Goal: Information Seeking & Learning: Check status

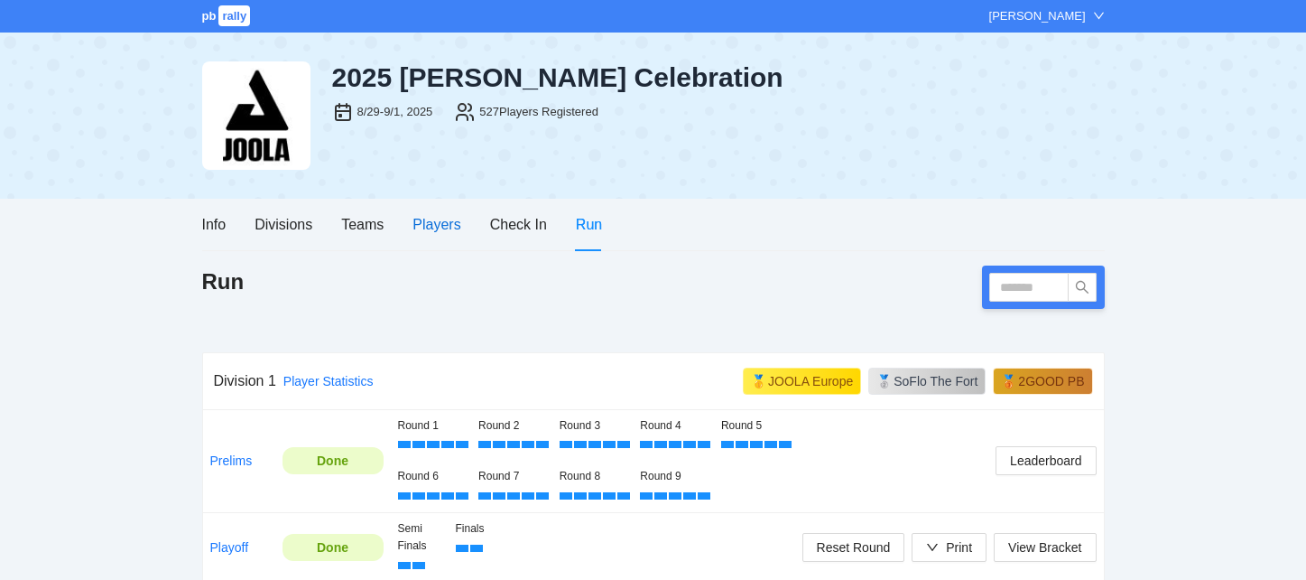
click at [433, 231] on div "Players" at bounding box center [437, 224] width 48 height 23
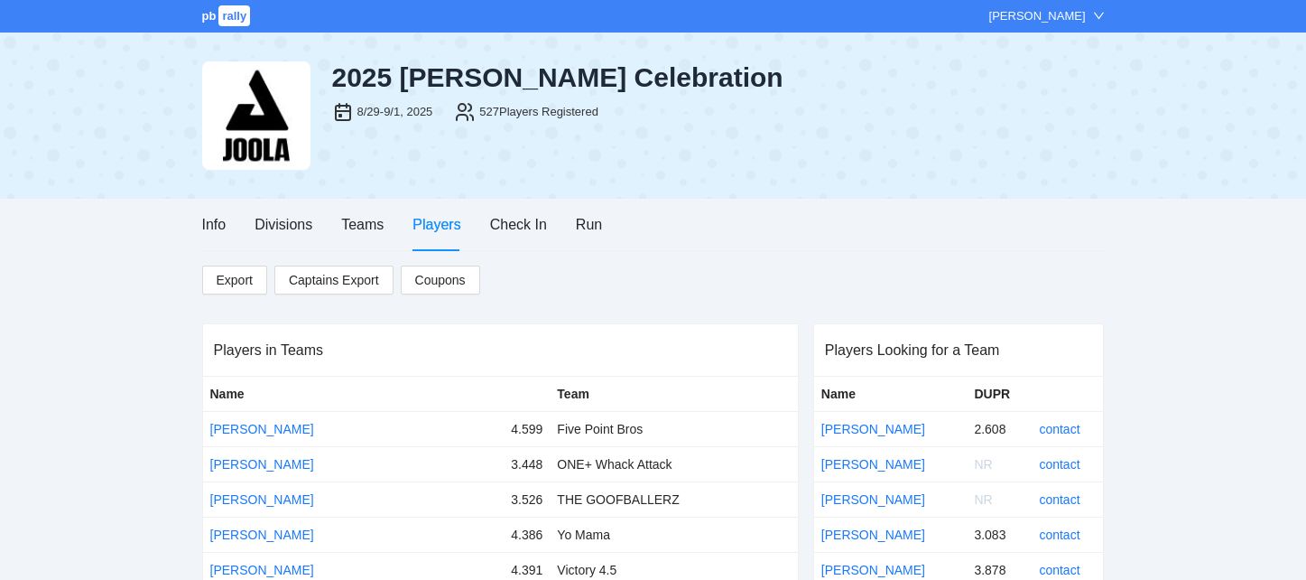
scroll to position [14089, 0]
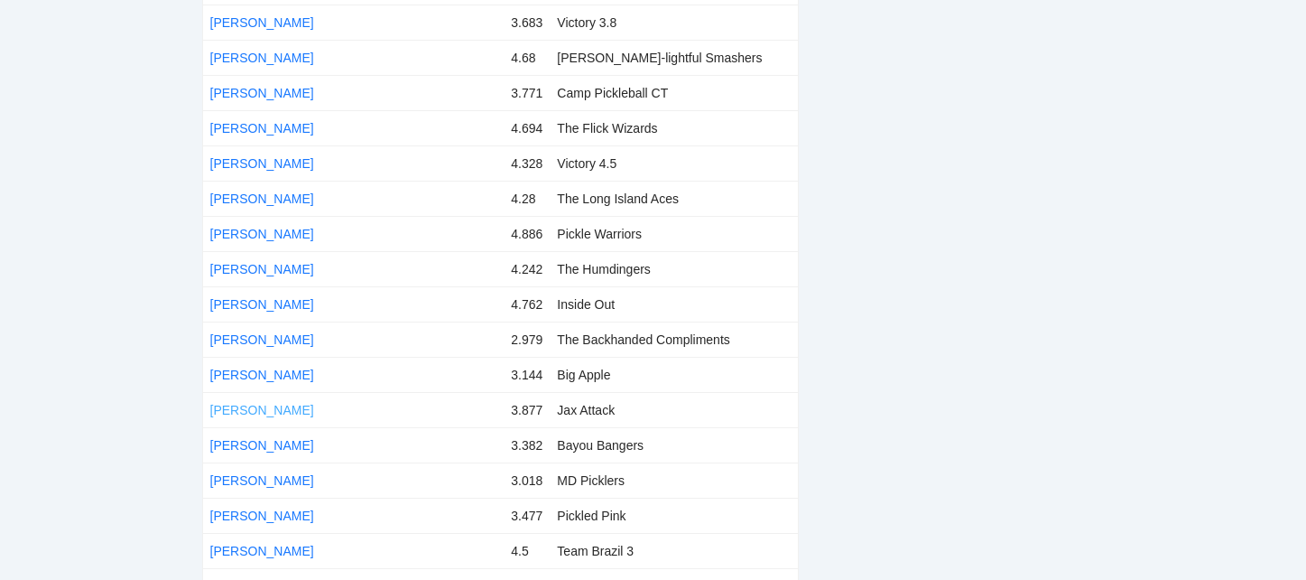
click at [255, 403] on link "[PERSON_NAME]" at bounding box center [262, 410] width 104 height 14
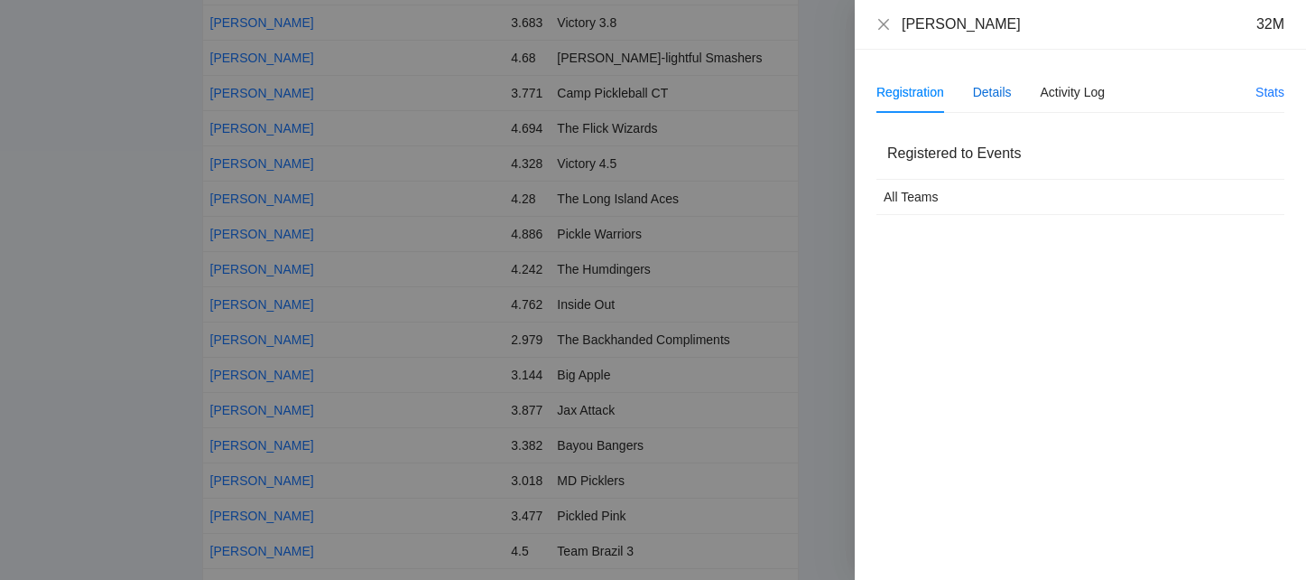
click at [992, 87] on div "Details" at bounding box center [992, 92] width 39 height 20
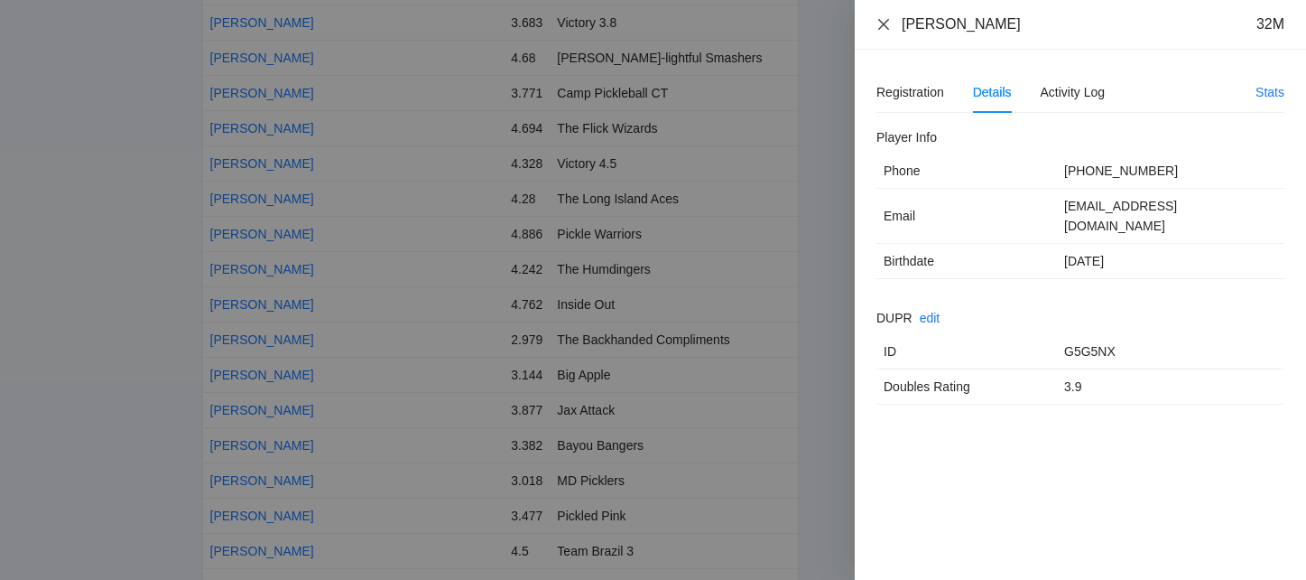
click at [886, 22] on icon "close" at bounding box center [884, 24] width 14 height 14
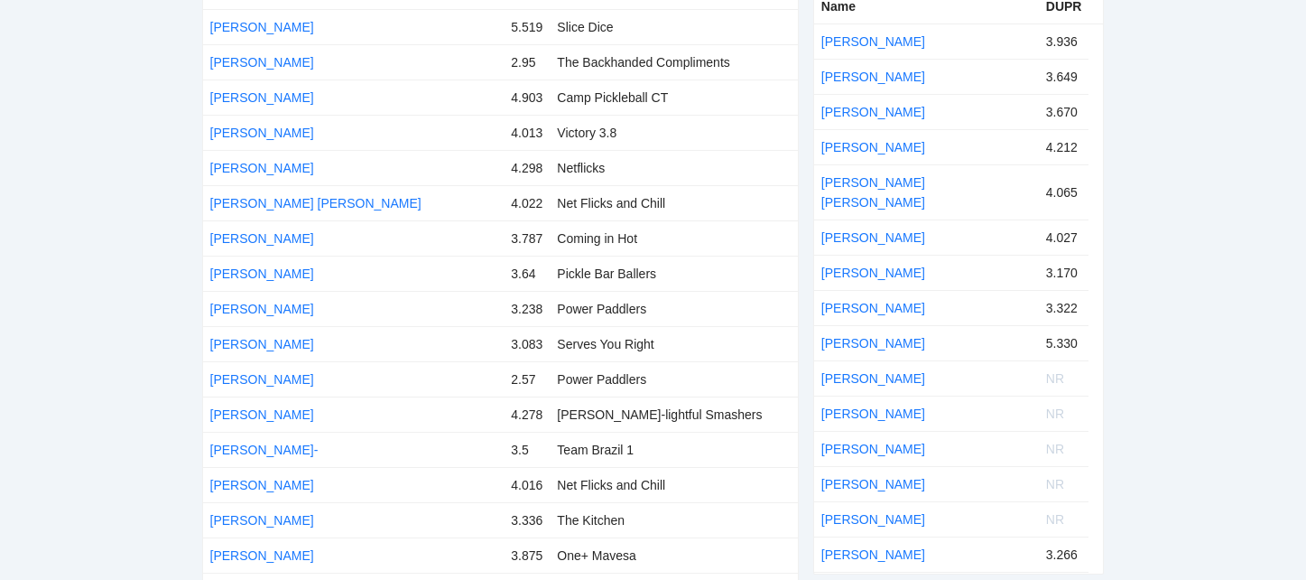
scroll to position [0, 0]
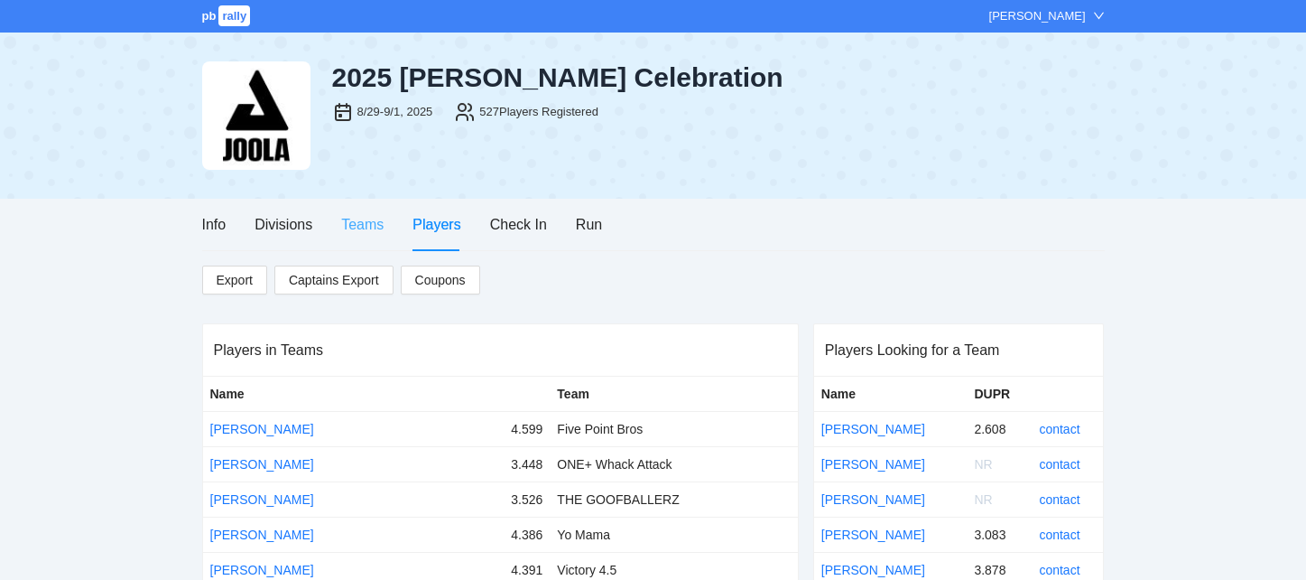
click at [355, 246] on div "Teams" at bounding box center [362, 224] width 42 height 51
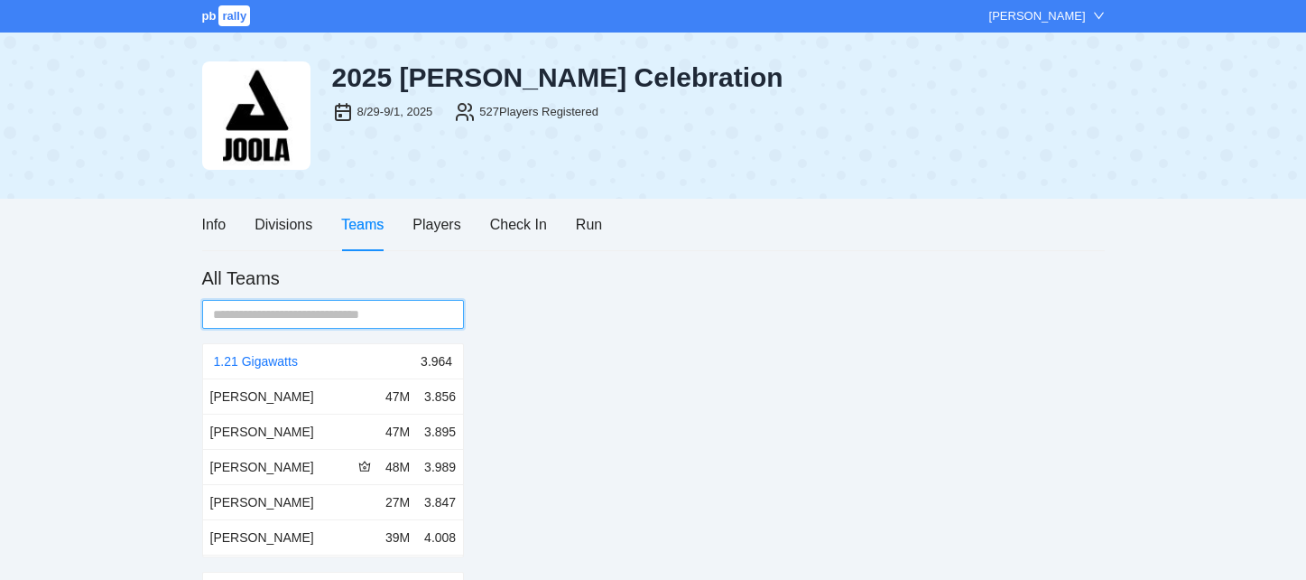
click at [349, 314] on input "text" at bounding box center [326, 314] width 227 height 20
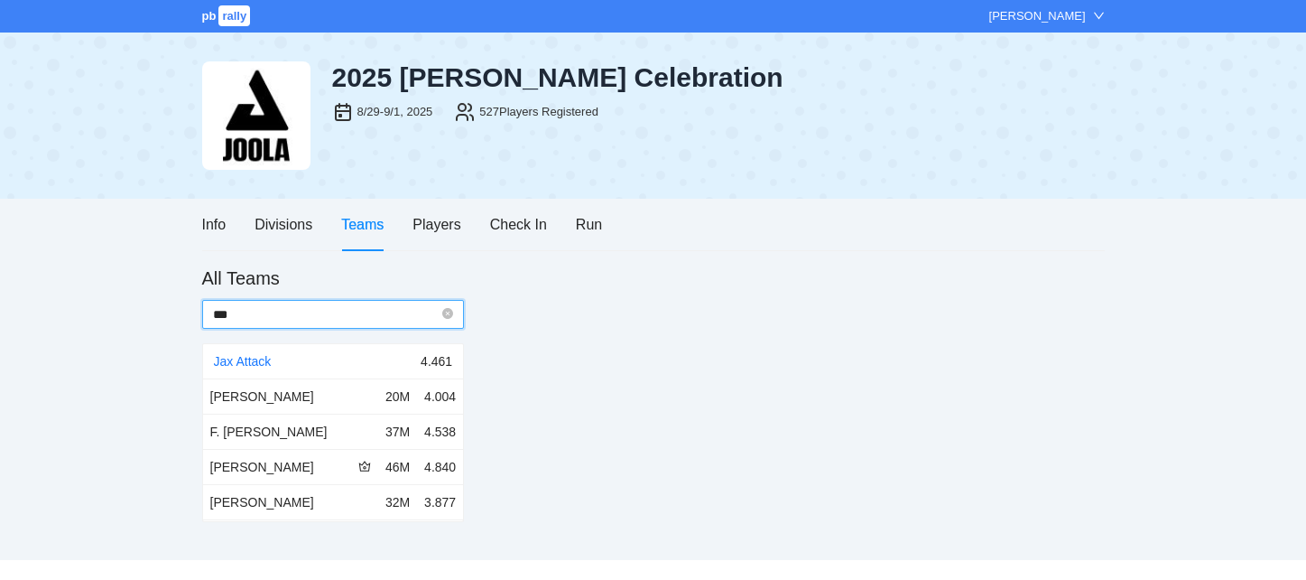
type input "***"
click at [259, 369] on div "Jax Attack" at bounding box center [318, 361] width 208 height 34
click at [256, 362] on link "Jax Attack" at bounding box center [243, 361] width 58 height 14
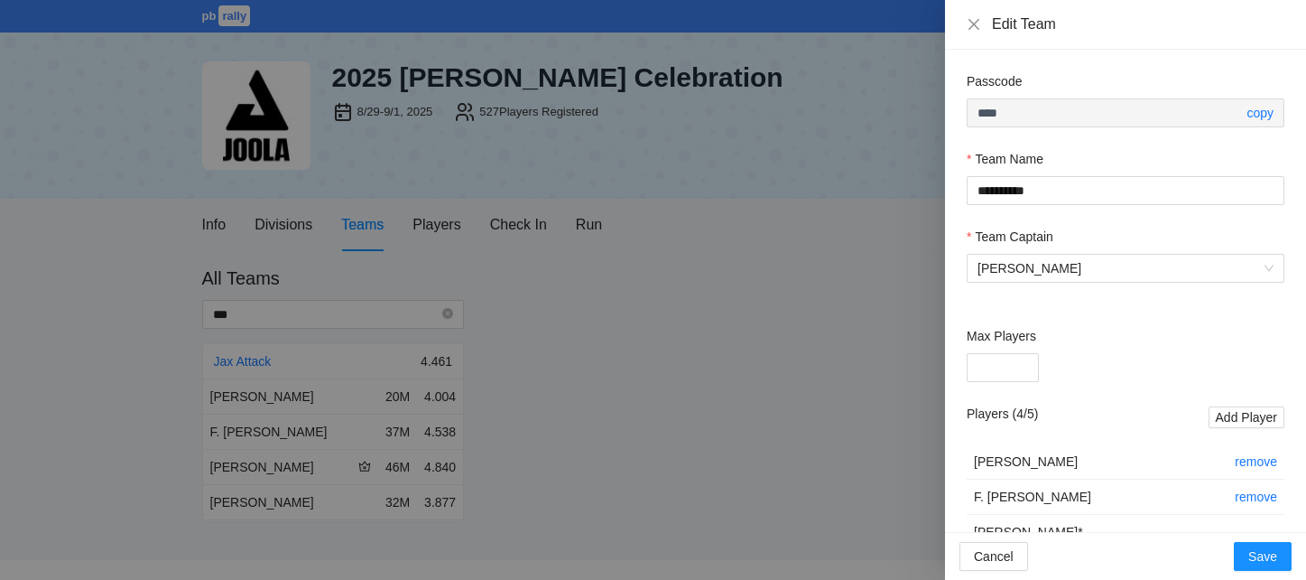
click at [863, 222] on div at bounding box center [653, 290] width 1306 height 580
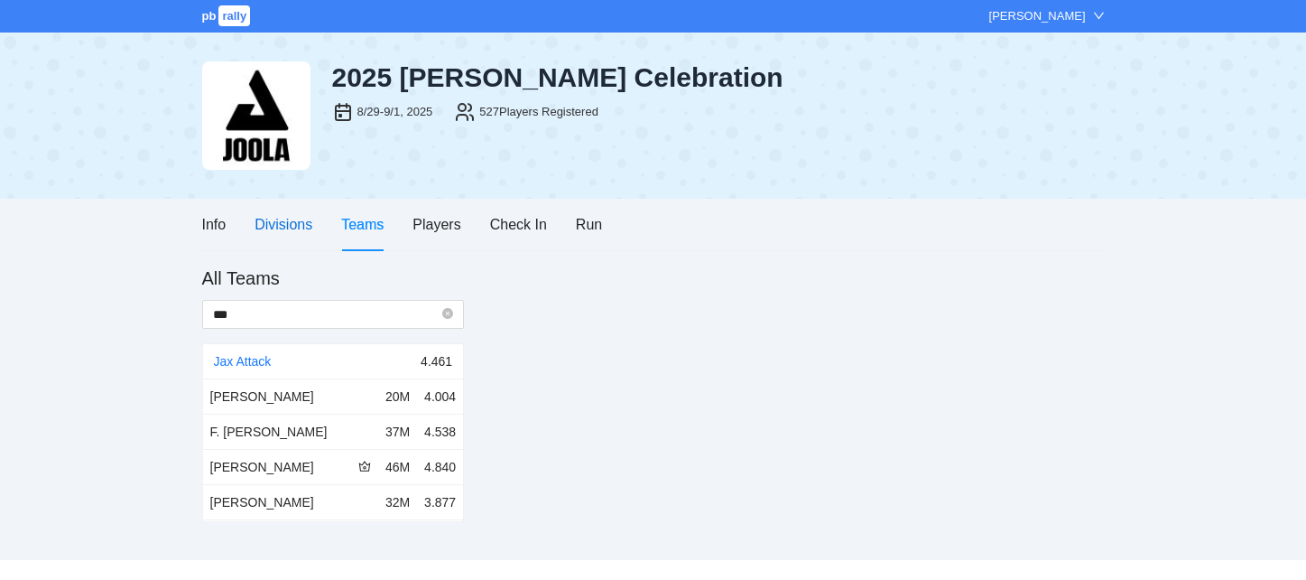
click at [300, 228] on div "Divisions" at bounding box center [284, 224] width 58 height 23
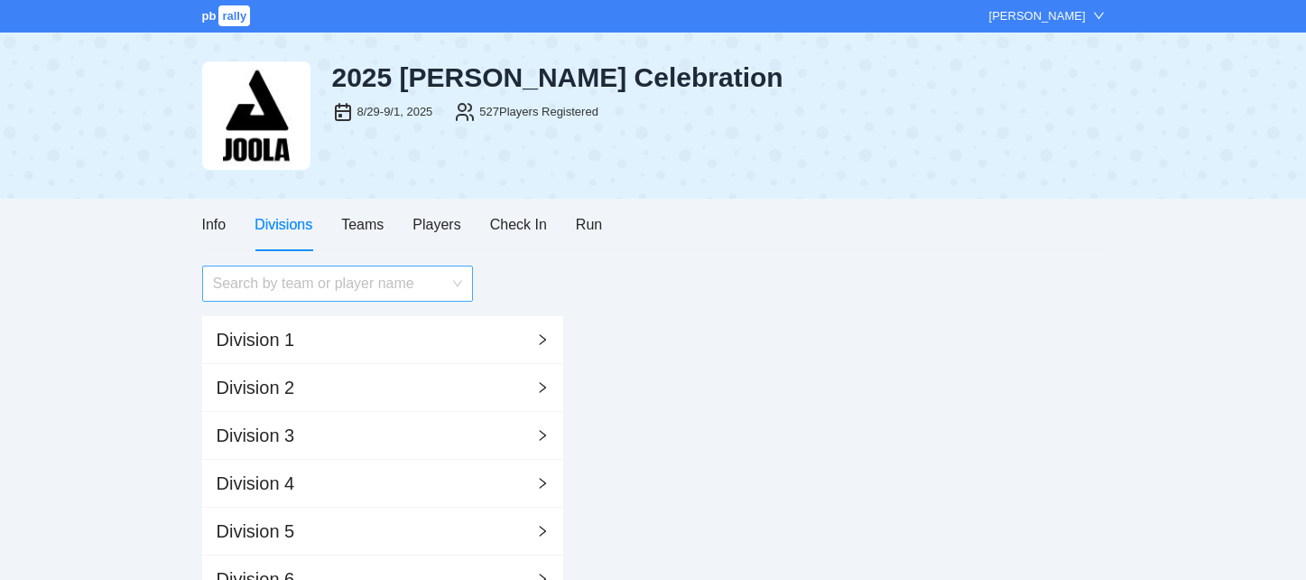
click at [296, 293] on input "search" at bounding box center [331, 283] width 237 height 34
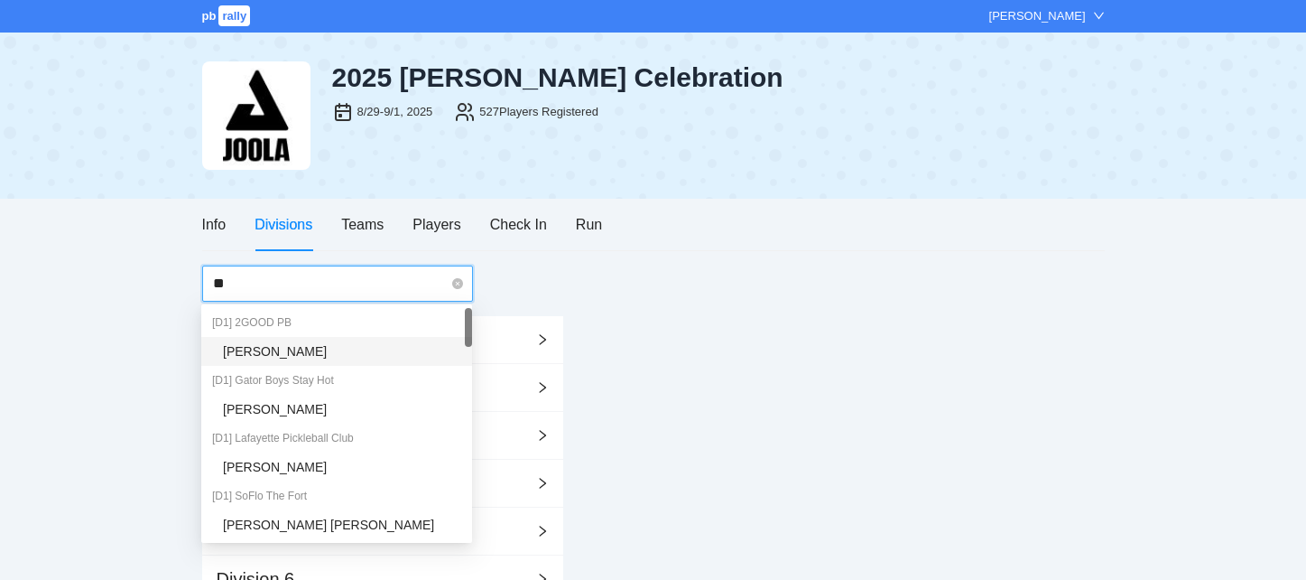
type input "***"
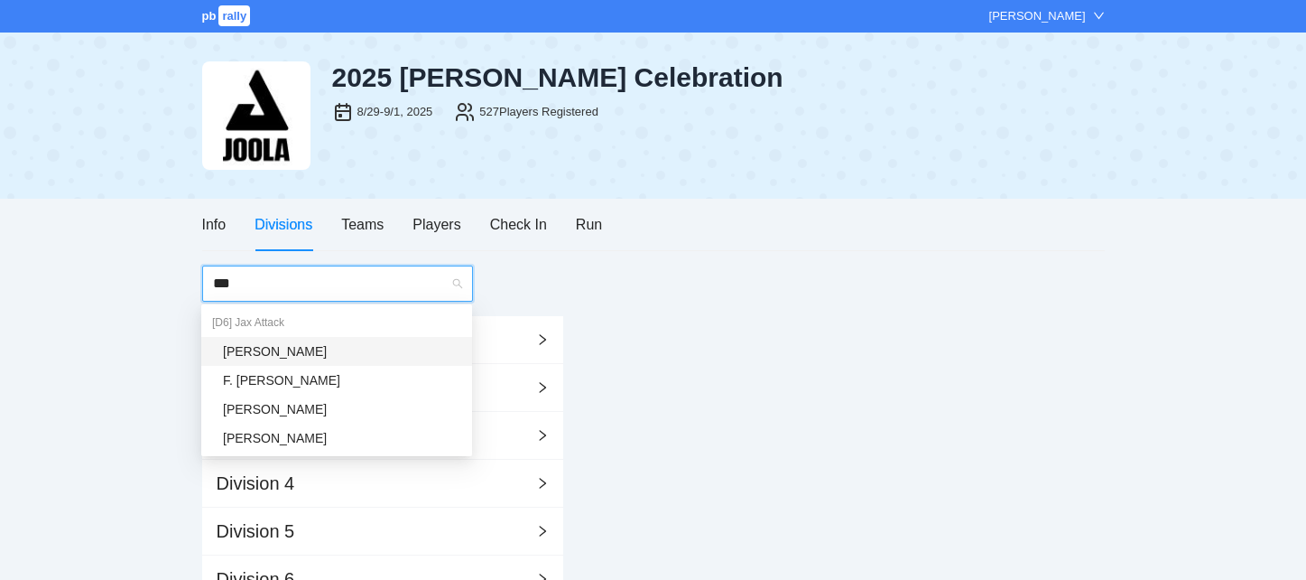
click at [276, 324] on div "[D6] Jax Attack" at bounding box center [336, 322] width 271 height 29
click at [255, 350] on div "[PERSON_NAME]" at bounding box center [342, 351] width 238 height 20
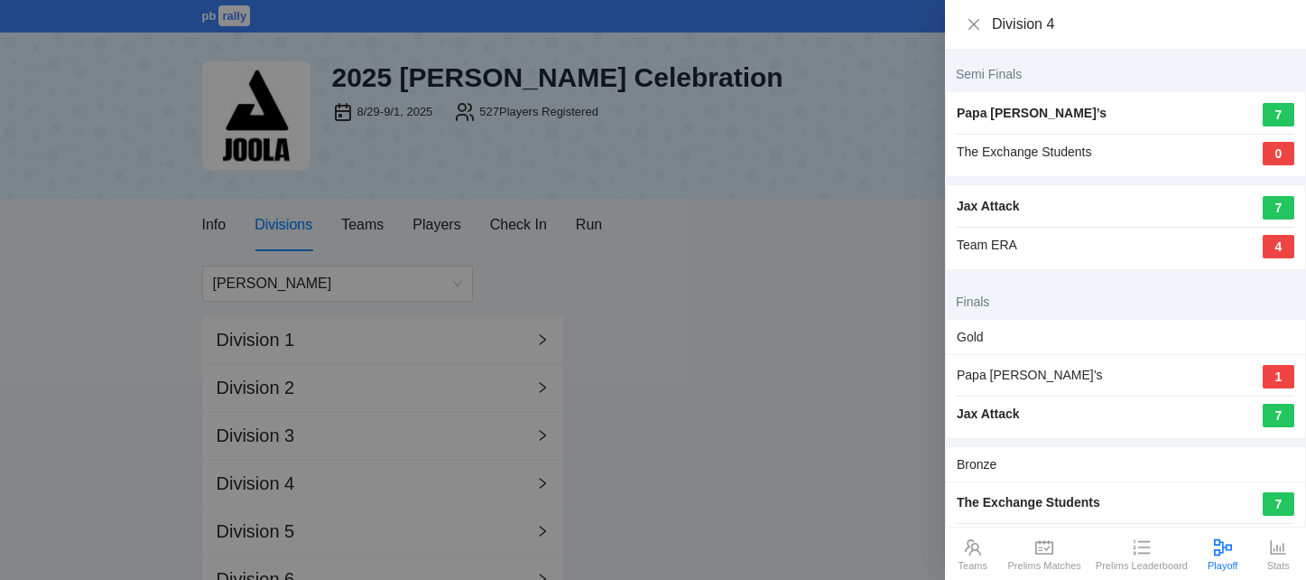
scroll to position [61, 0]
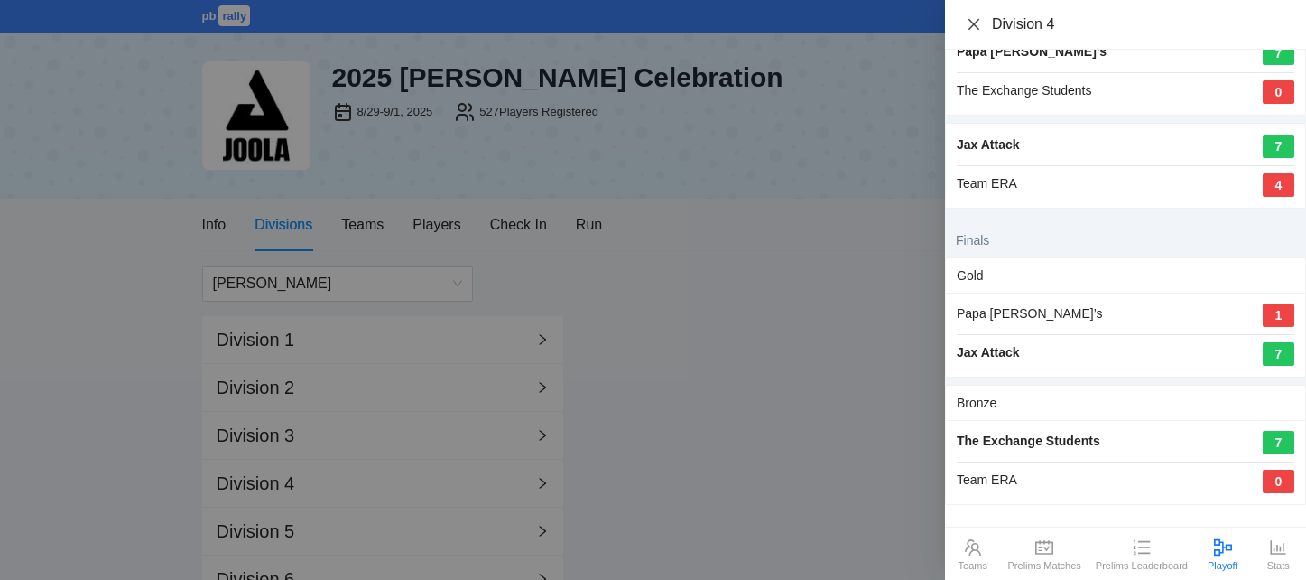
click at [970, 22] on icon "close" at bounding box center [974, 24] width 14 height 14
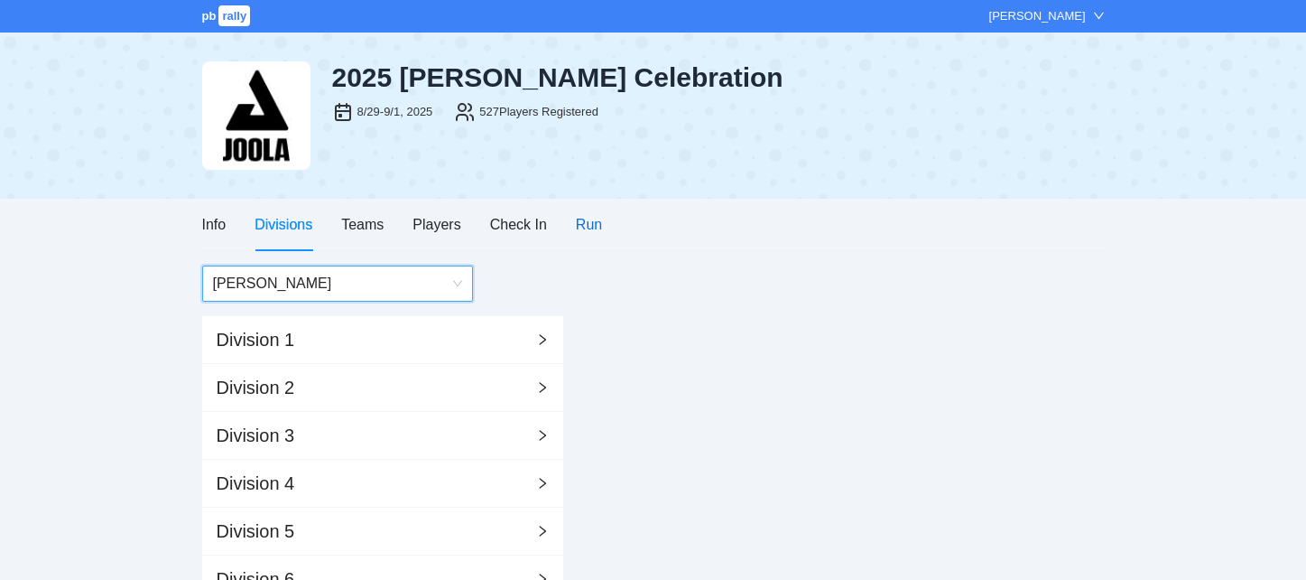
click at [577, 225] on div "Run" at bounding box center [589, 224] width 26 height 23
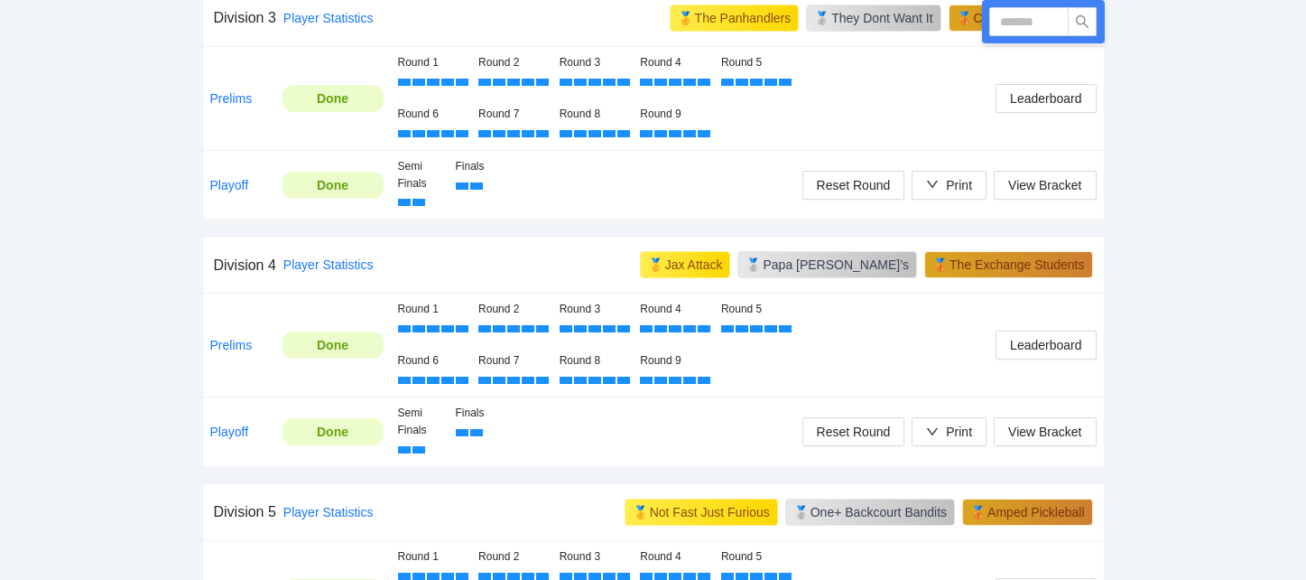
scroll to position [1359, 0]
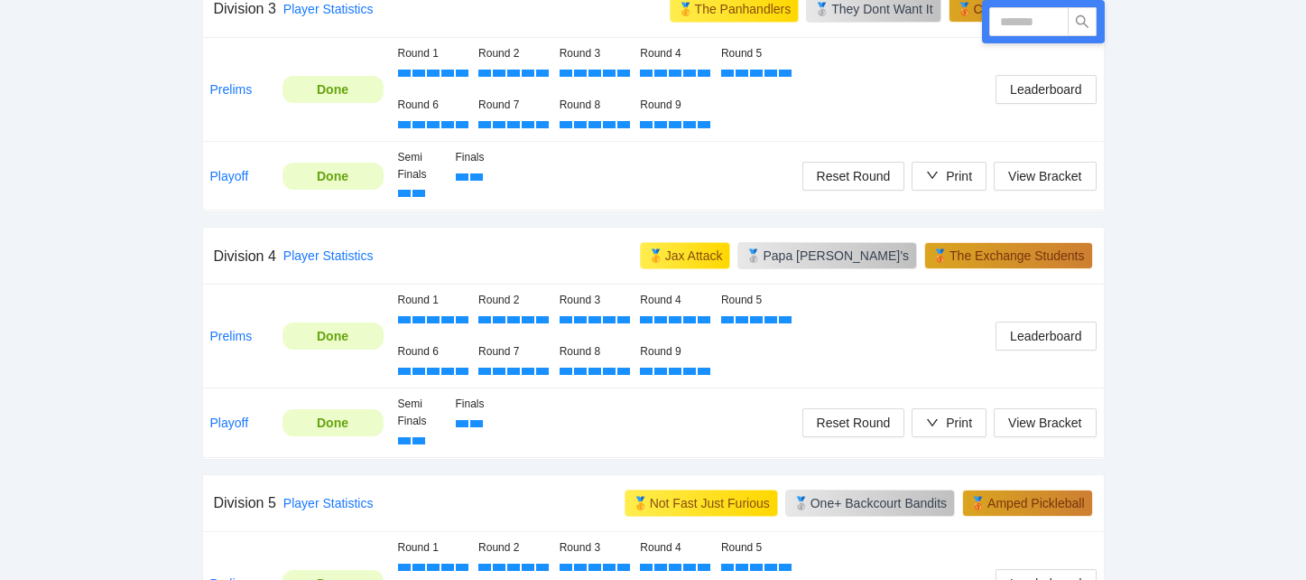
click at [427, 317] on div at bounding box center [433, 319] width 13 height 7
click at [1015, 423] on span "View Bracket" at bounding box center [1044, 423] width 73 height 20
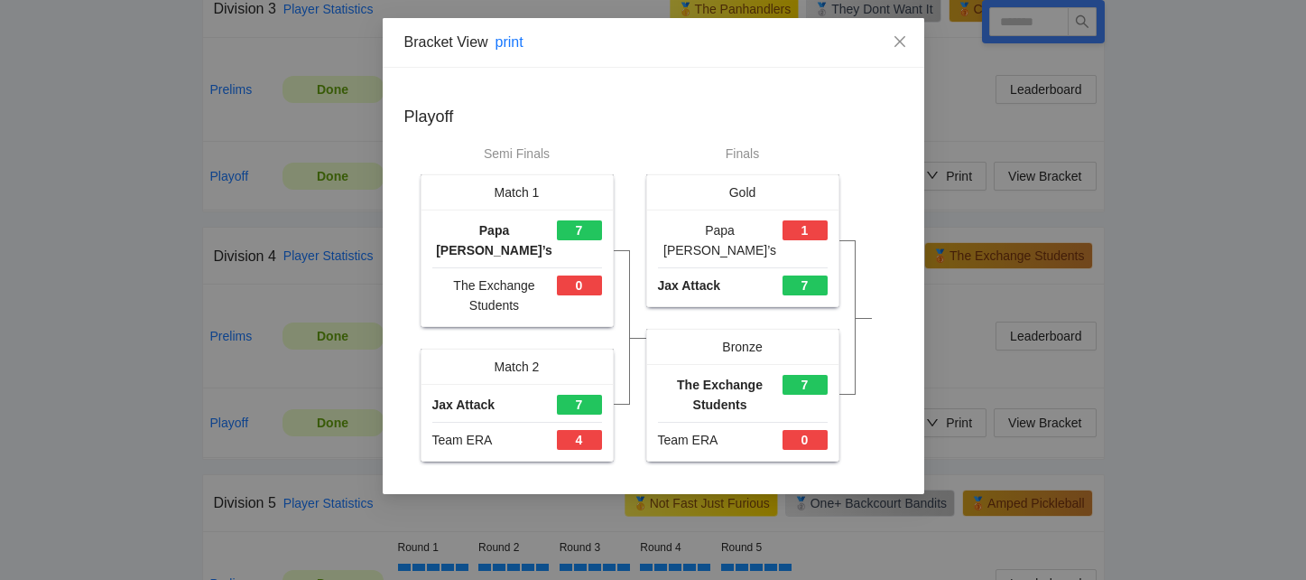
click at [543, 394] on div "Jax Attack 7" at bounding box center [517, 404] width 170 height 20
click at [579, 394] on div "7" at bounding box center [579, 404] width 45 height 20
click at [900, 38] on icon "close" at bounding box center [900, 41] width 14 height 14
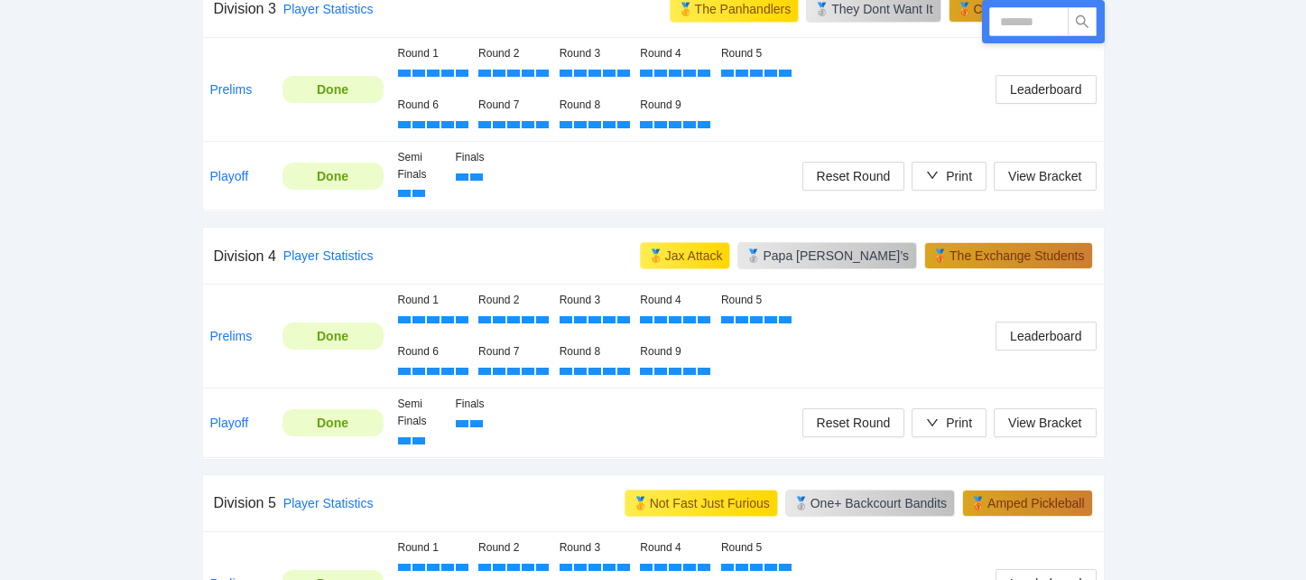
click at [413, 318] on div at bounding box center [419, 319] width 13 height 7
click at [238, 332] on link "Prelims" at bounding box center [231, 336] width 42 height 14
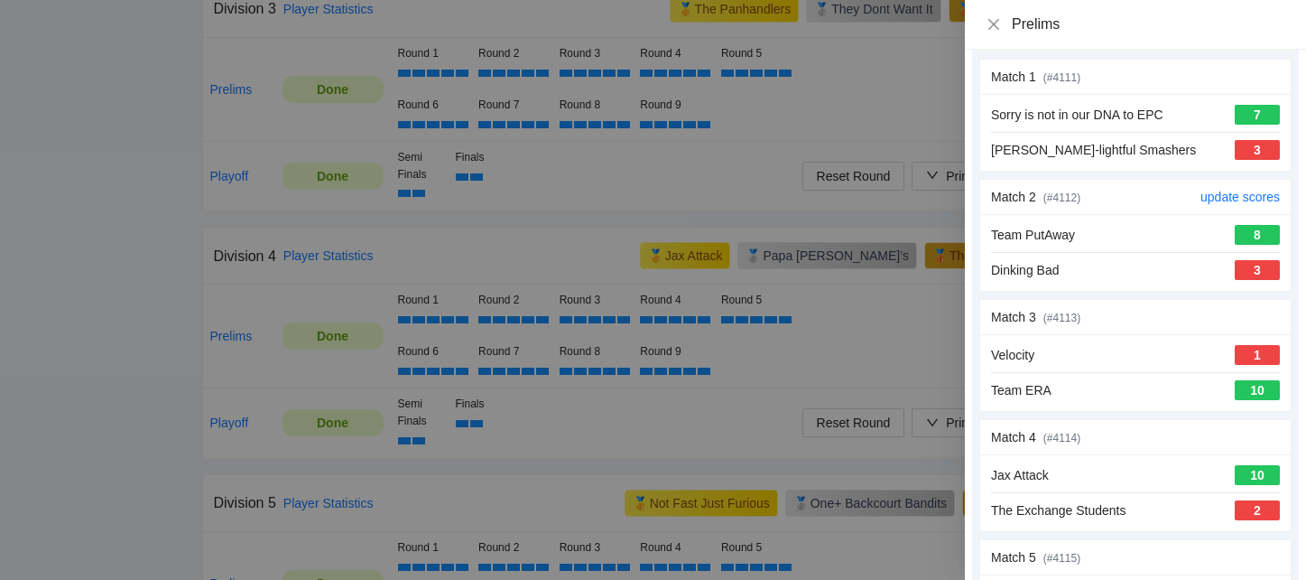
scroll to position [107, 0]
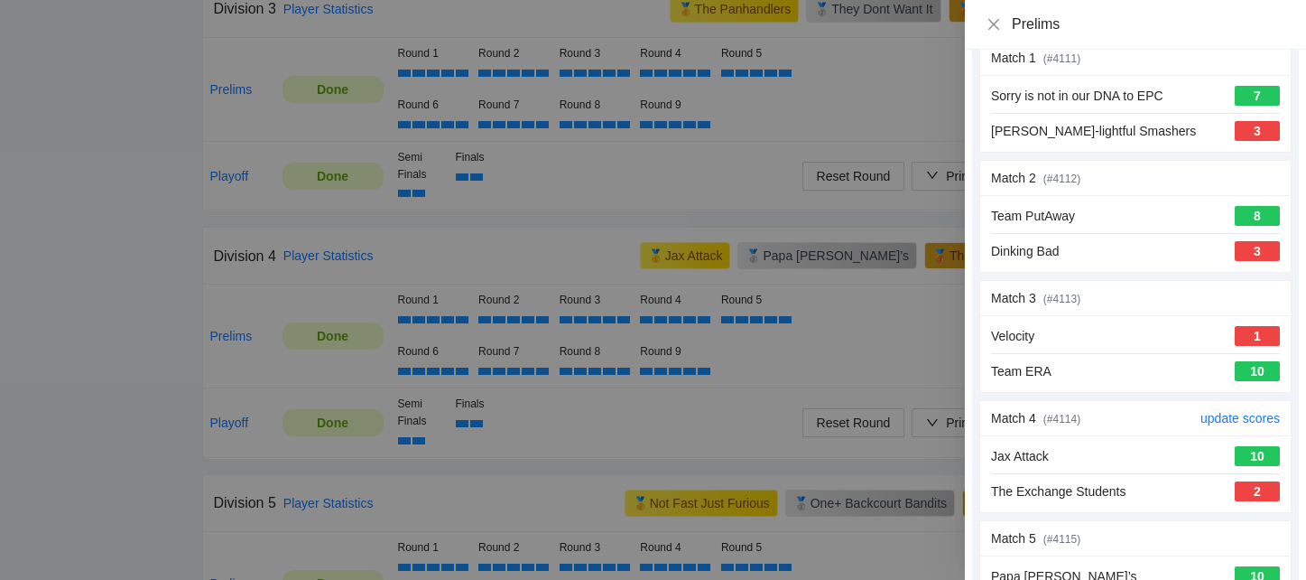
click at [1098, 448] on div "Jax Attack 10" at bounding box center [1135, 456] width 289 height 20
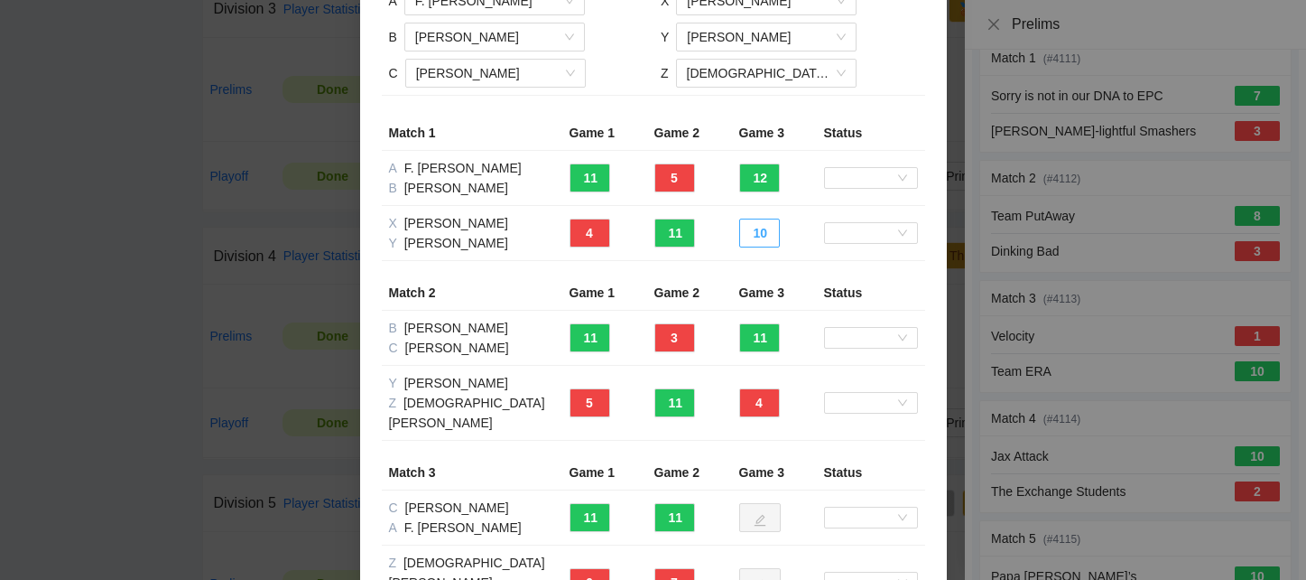
scroll to position [0, 0]
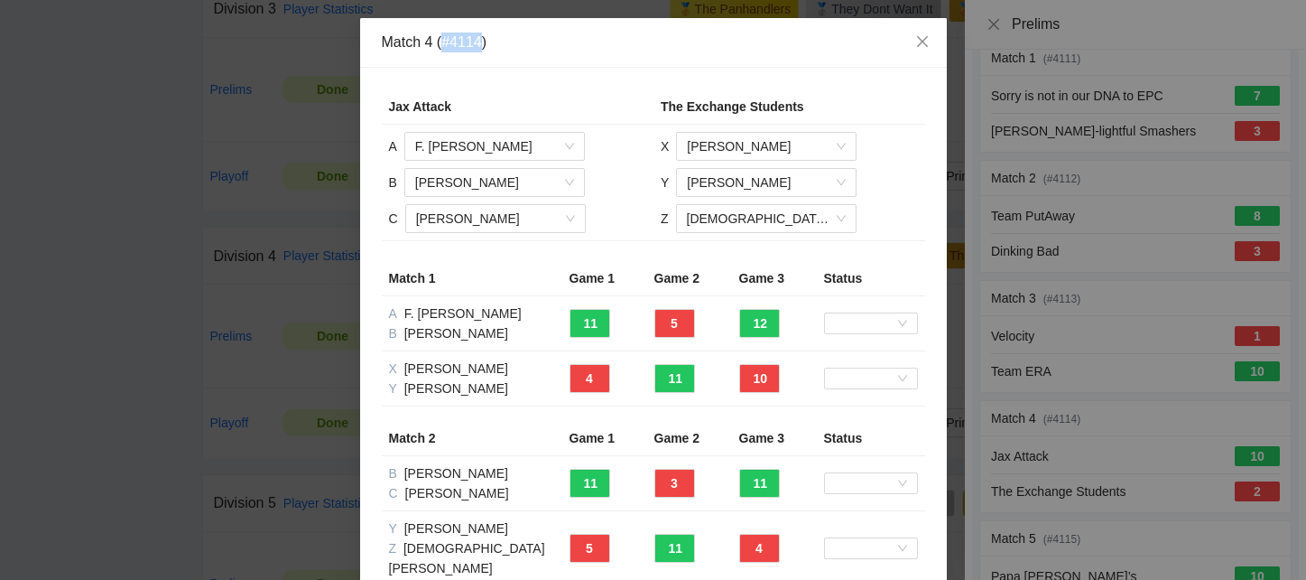
drag, startPoint x: 484, startPoint y: 45, endPoint x: 444, endPoint y: 44, distance: 39.7
click at [444, 44] on div "Match 4 (#4114)" at bounding box center [653, 42] width 543 height 20
copy div "#4114"
click at [929, 38] on icon "close" at bounding box center [922, 41] width 14 height 14
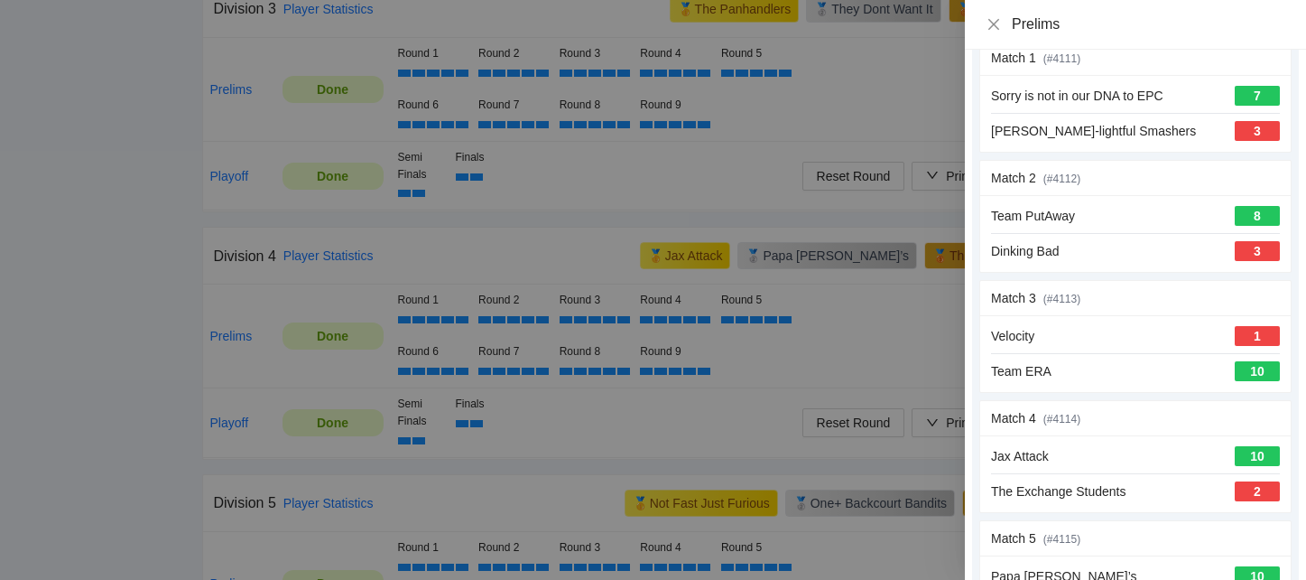
click at [923, 121] on div at bounding box center [653, 290] width 1306 height 580
